Goal: Obtain resource: Download file/media

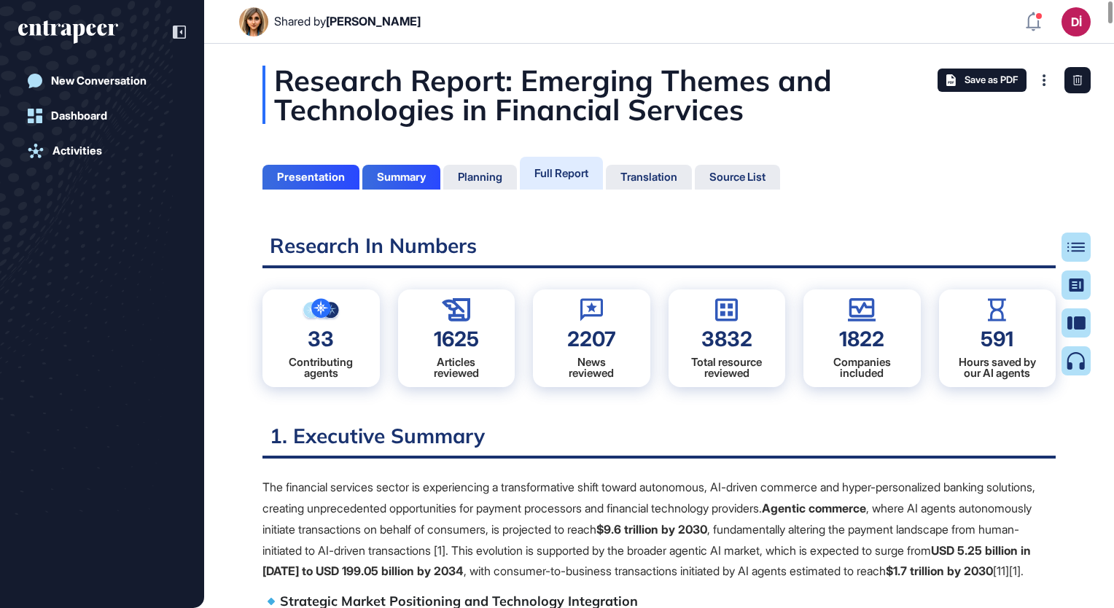
click at [1004, 74] on span "Save as PDF" at bounding box center [991, 80] width 53 height 12
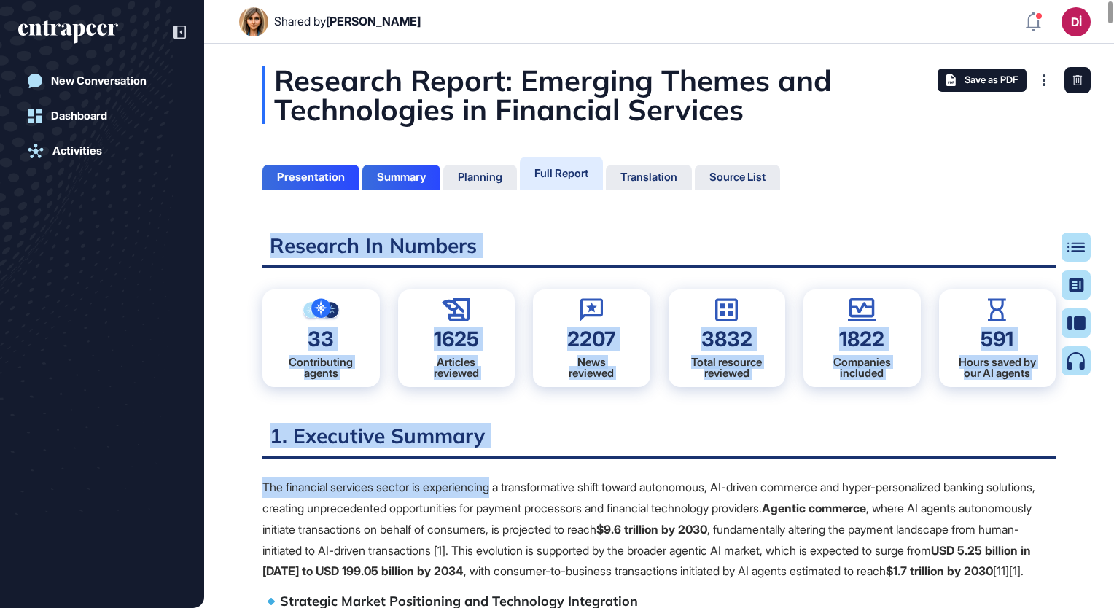
drag, startPoint x: 273, startPoint y: 247, endPoint x: 505, endPoint y: 476, distance: 326.5
drag, startPoint x: 503, startPoint y: 476, endPoint x: 466, endPoint y: 492, distance: 40.2
click at [469, 492] on p "The financial services sector is experiencing a transformative shift toward aut…" at bounding box center [660, 529] width 794 height 105
click at [264, 454] on h2 "1. Executive Summary" at bounding box center [660, 441] width 794 height 36
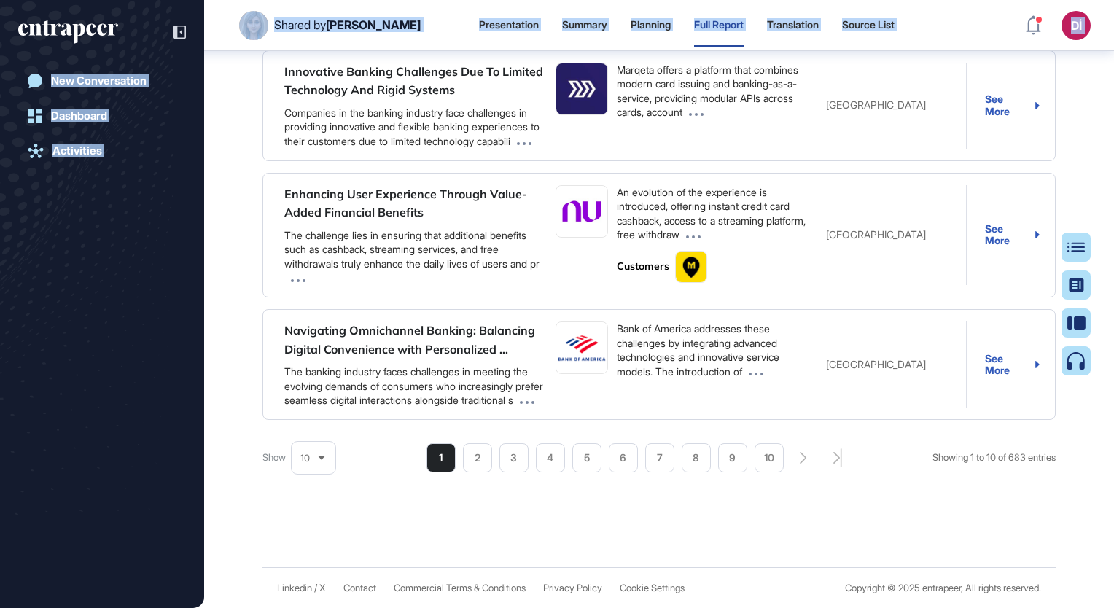
scroll to position [117856, 0]
drag, startPoint x: 271, startPoint y: 437, endPoint x: 587, endPoint y: 645, distance: 379.1
click at [587, 608] on html "Shared by Ezgi Demir Presentation Summary Planning Full Report Translation Sour…" at bounding box center [557, 304] width 1114 height 608
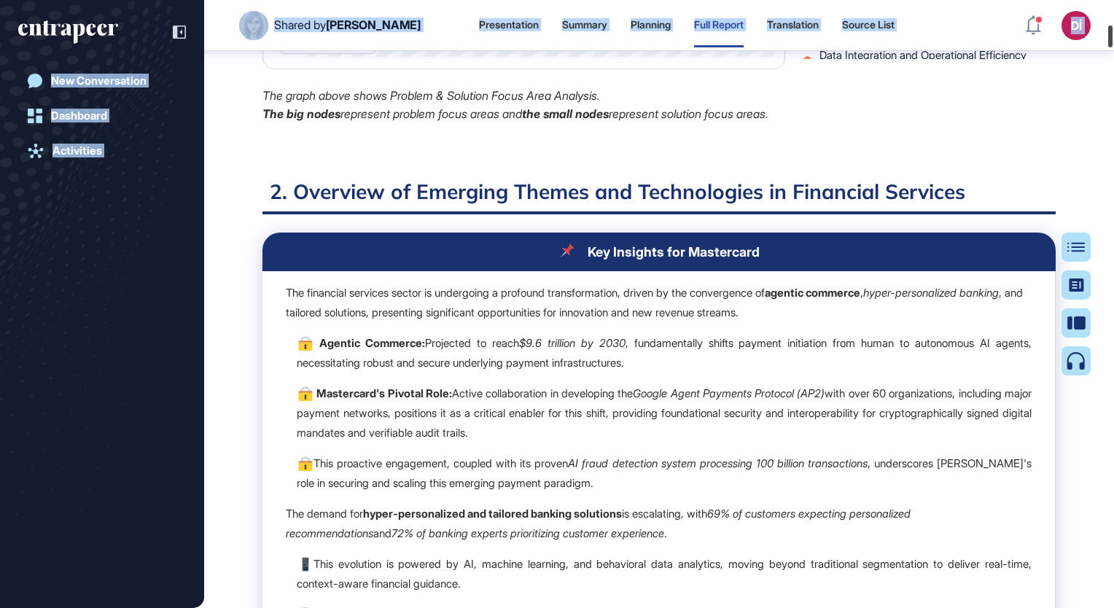
scroll to position [0, 0]
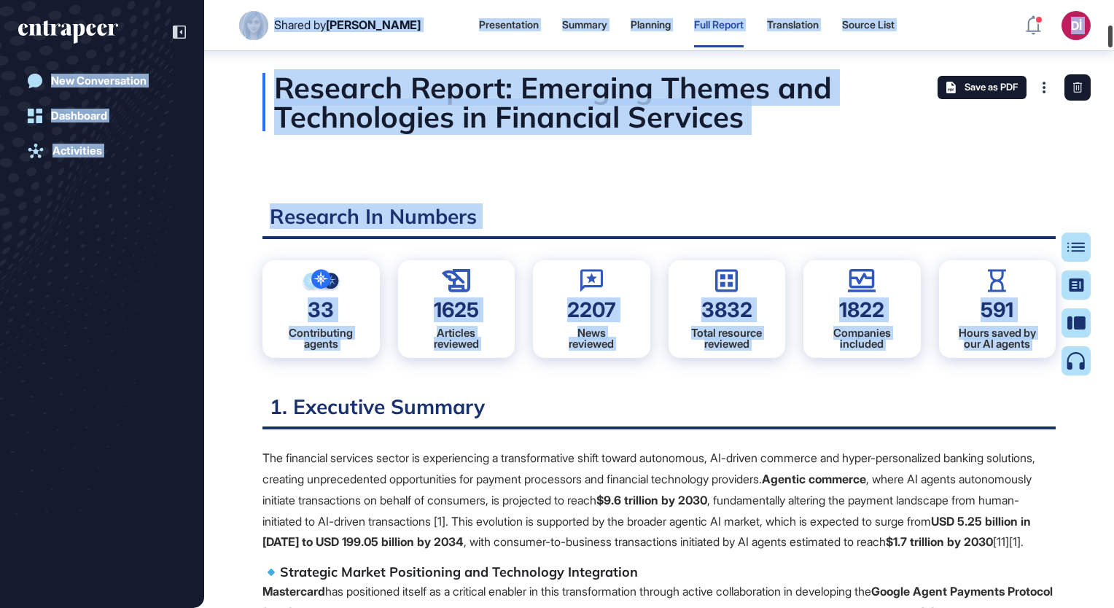
drag, startPoint x: 1110, startPoint y: 596, endPoint x: 1111, endPoint y: -34, distance: 629.4
click at [1111, 0] on html "Shared by Ezgi Demir Presentation Summary Planning Full Report Translation Sour…" at bounding box center [557, 304] width 1114 height 608
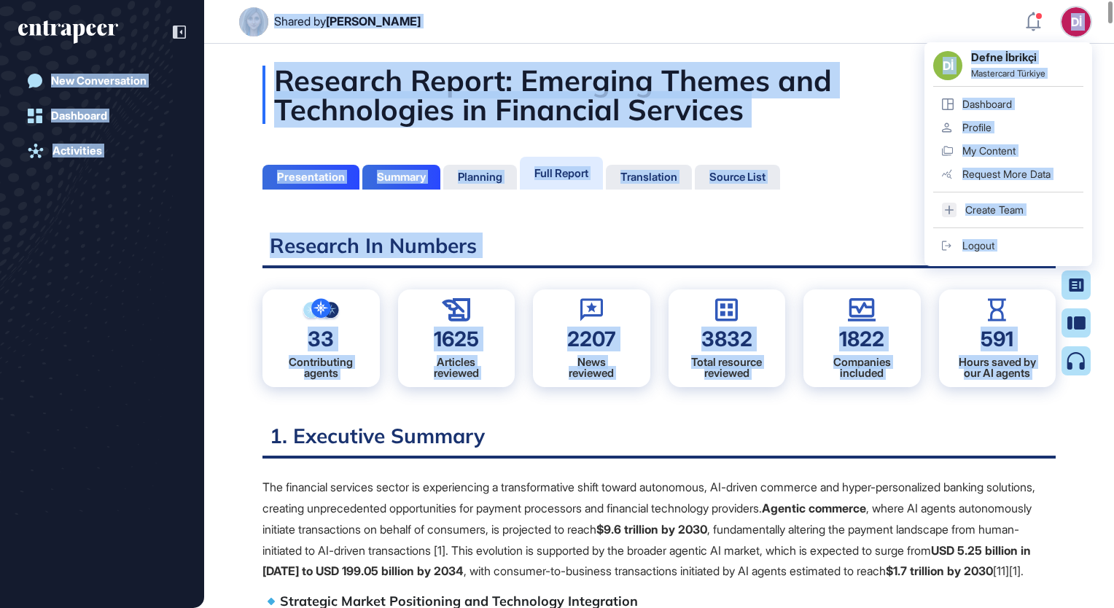
click at [894, 121] on div "Research Report: Emerging Themes and Technologies in Financial Services" at bounding box center [660, 95] width 794 height 58
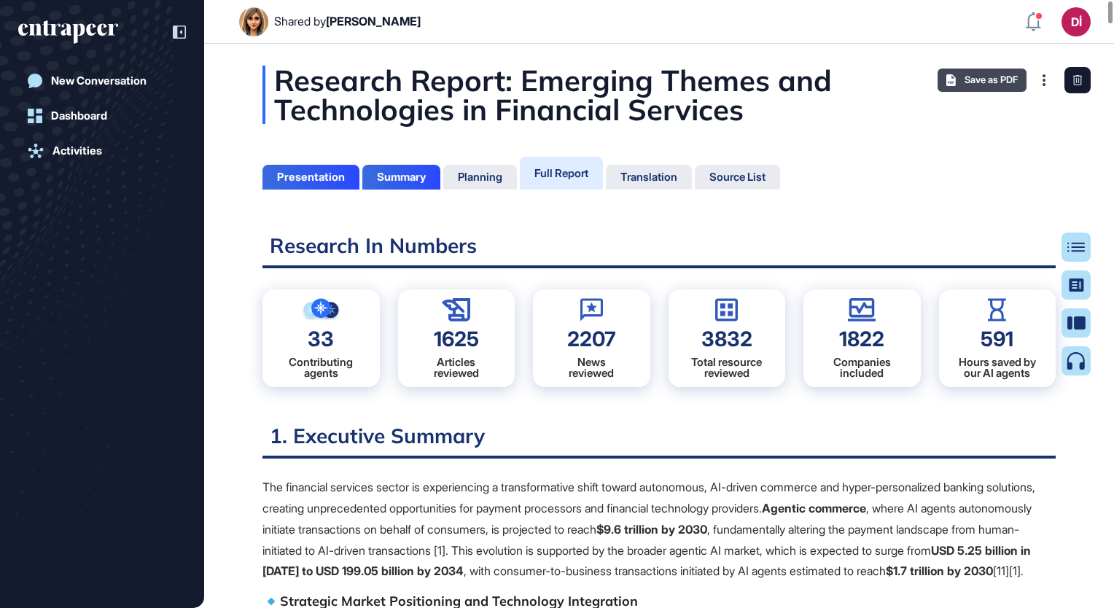
click at [938, 78] on div "Save as PDF" at bounding box center [982, 80] width 89 height 23
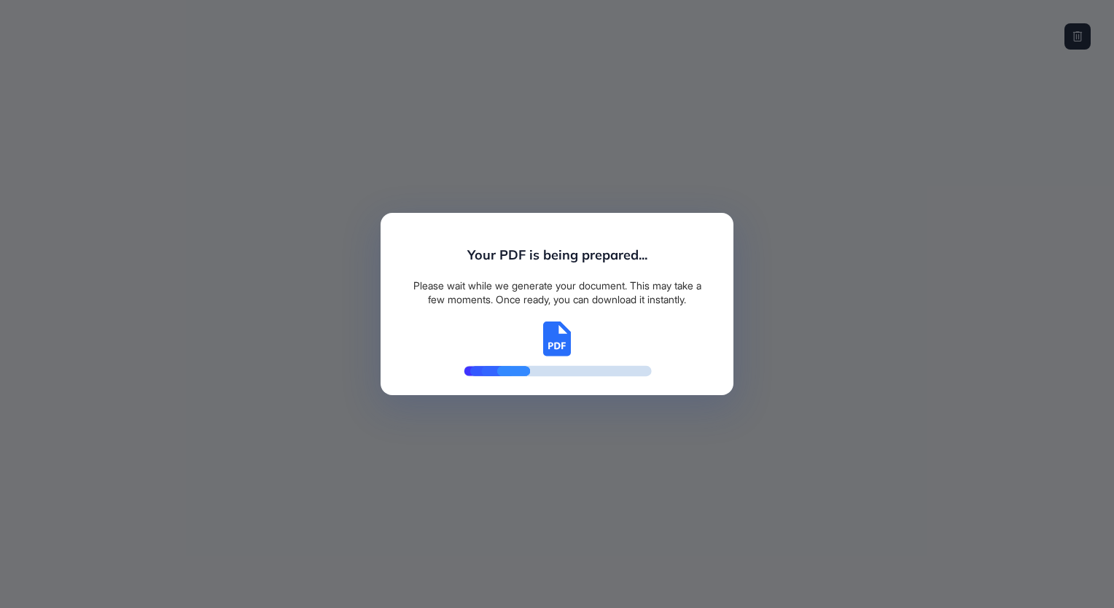
scroll to position [7, 0]
